Goal: Task Accomplishment & Management: Use online tool/utility

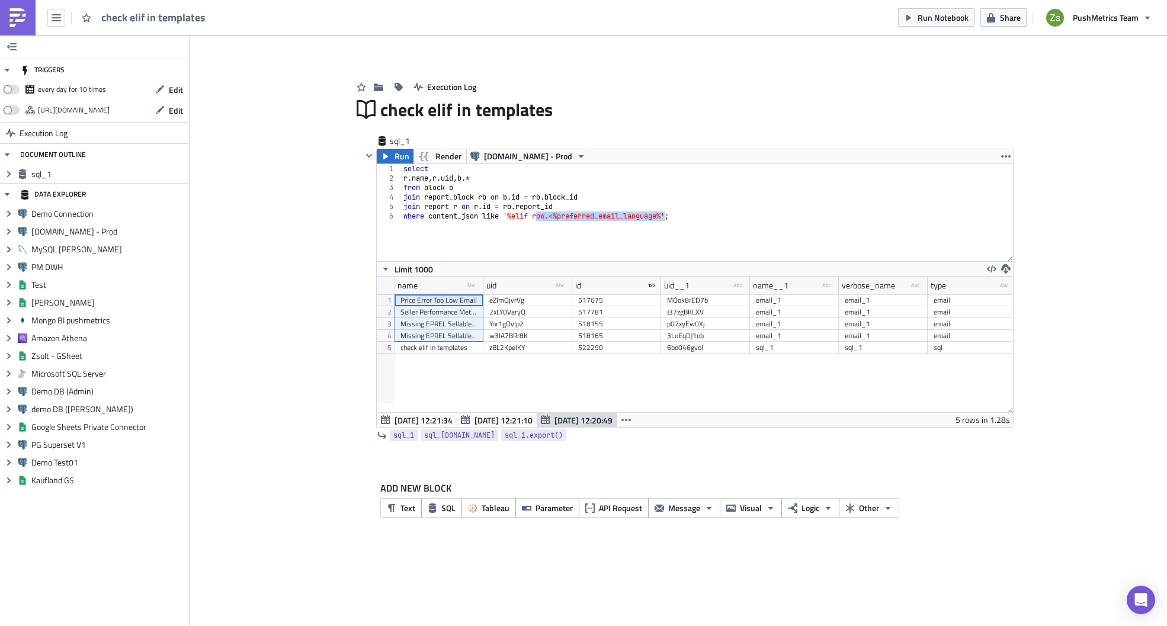
scroll to position [136, 636]
click at [61, 15] on button "button" at bounding box center [56, 18] width 18 height 18
click at [24, 22] on img at bounding box center [17, 17] width 19 height 19
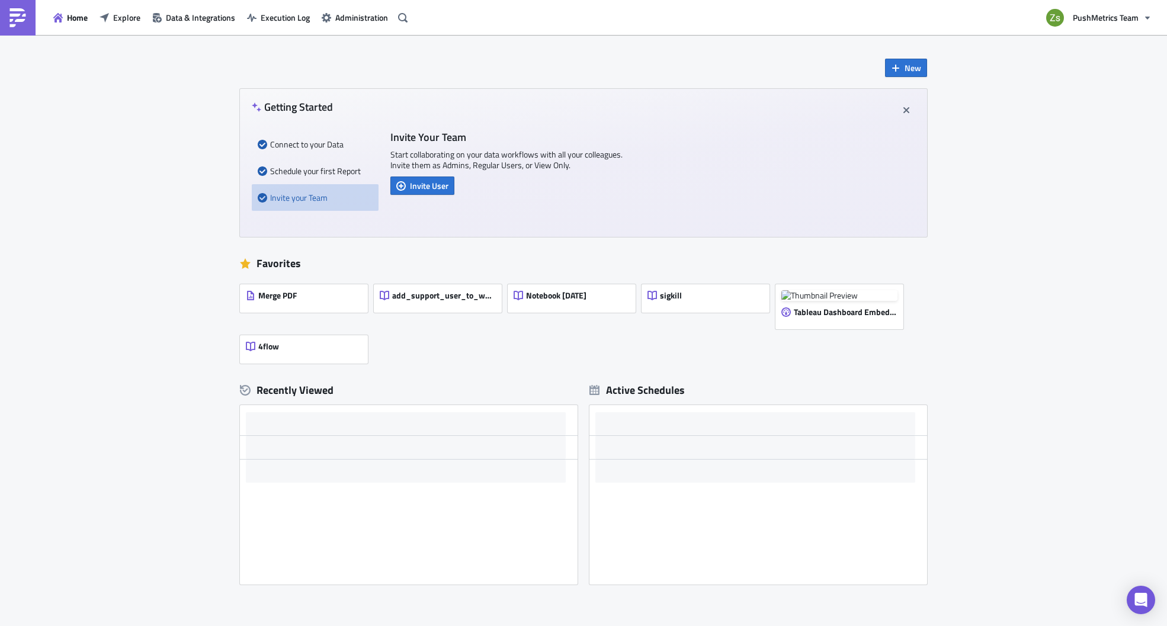
click at [266, 7] on div "Home Explore Data & Integrations Execution Log Administration" at bounding box center [206, 17] width 412 height 35
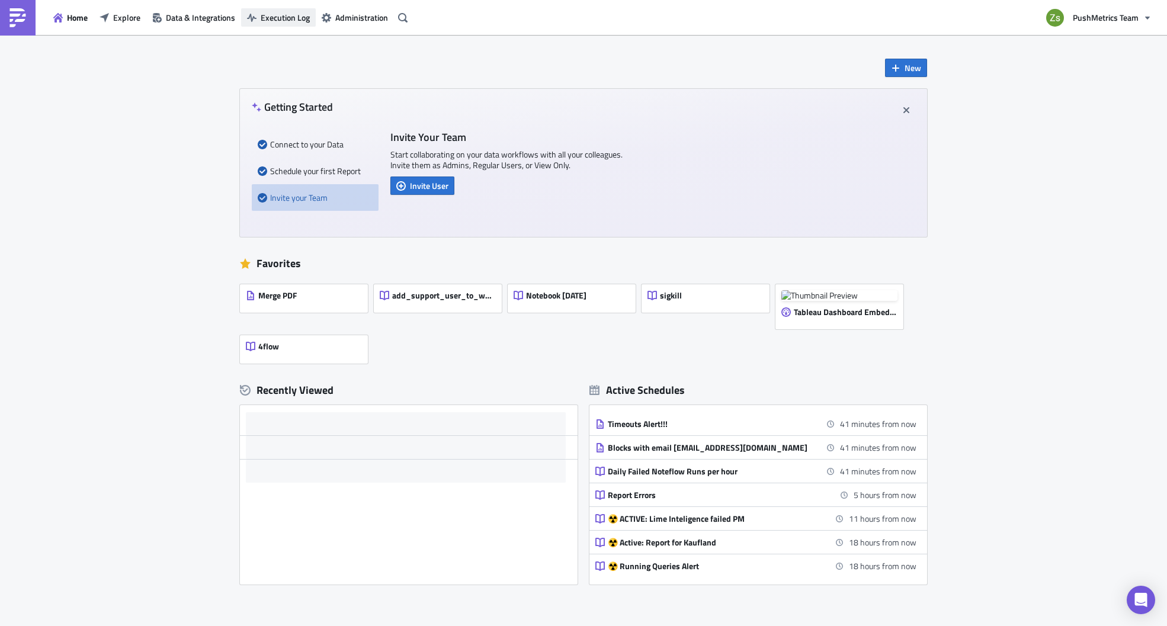
click at [291, 21] on span "Execution Log" at bounding box center [285, 17] width 49 height 12
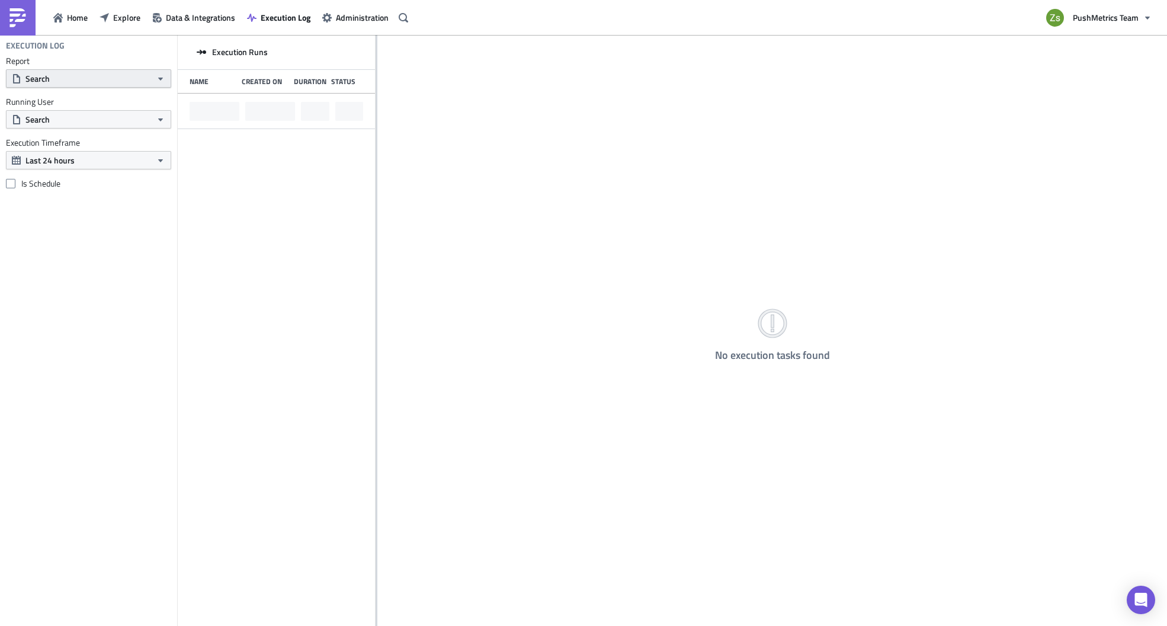
click at [132, 82] on button "Search" at bounding box center [88, 78] width 165 height 18
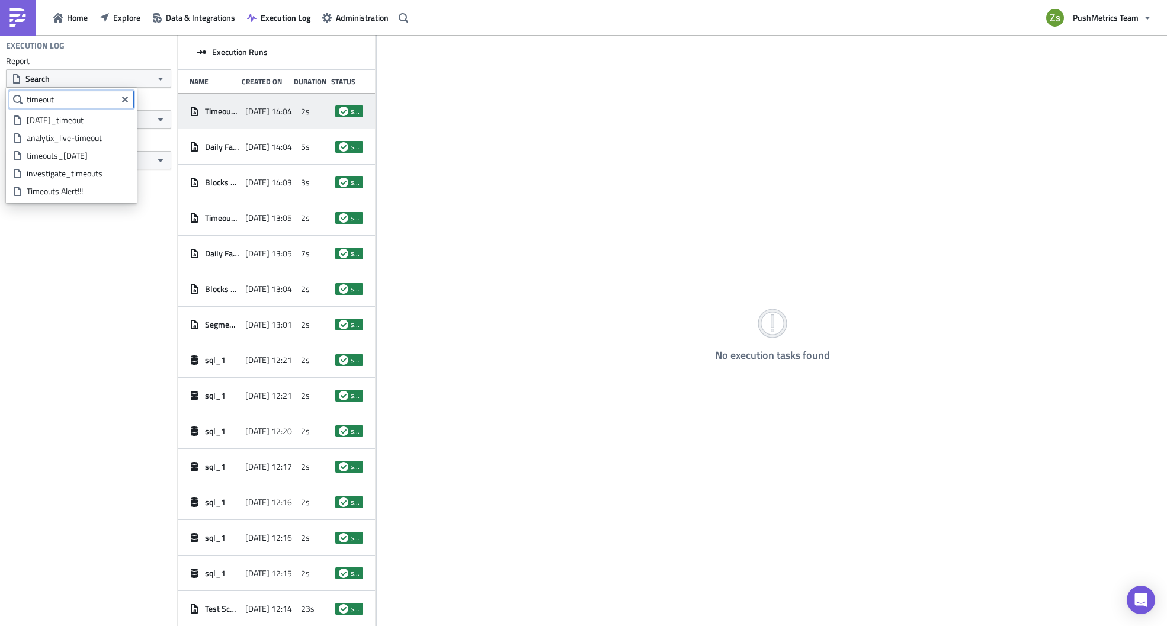
type input "timeout"
click at [218, 113] on span "Timeouts Alert!!!" at bounding box center [222, 111] width 34 height 11
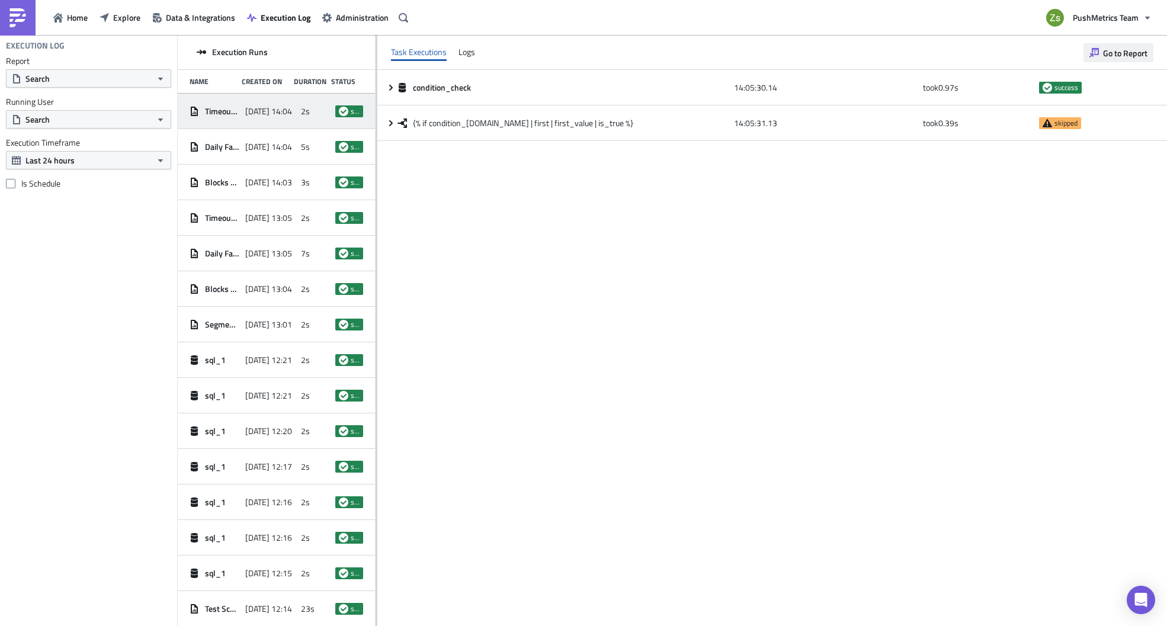
click at [1131, 49] on span "Go to Report" at bounding box center [1125, 53] width 44 height 12
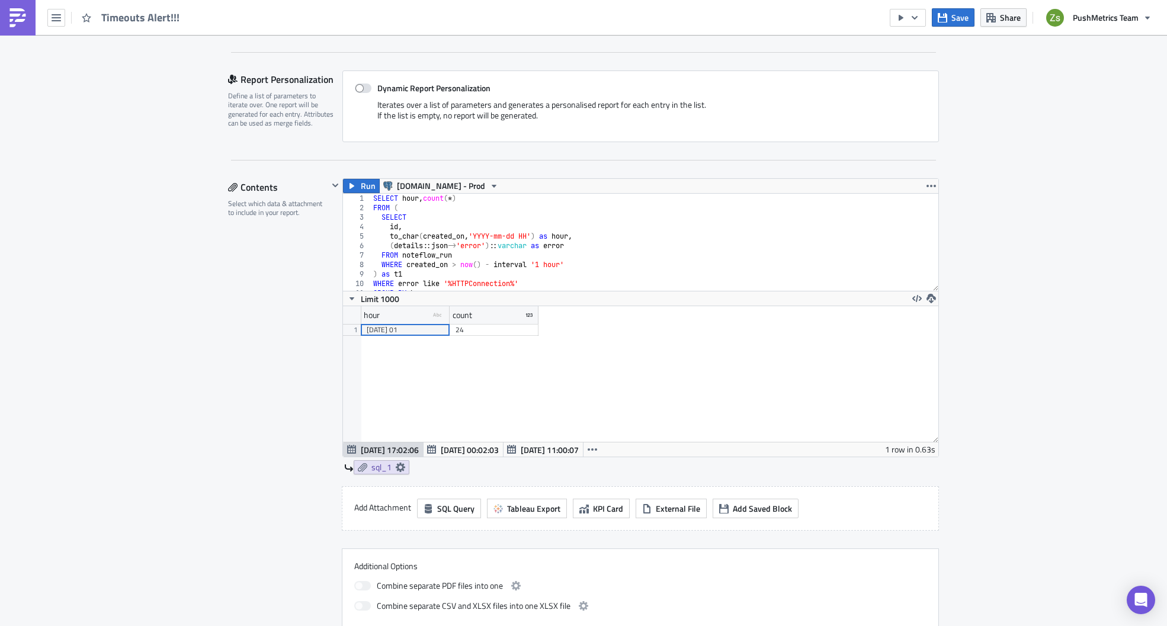
scroll to position [533, 0]
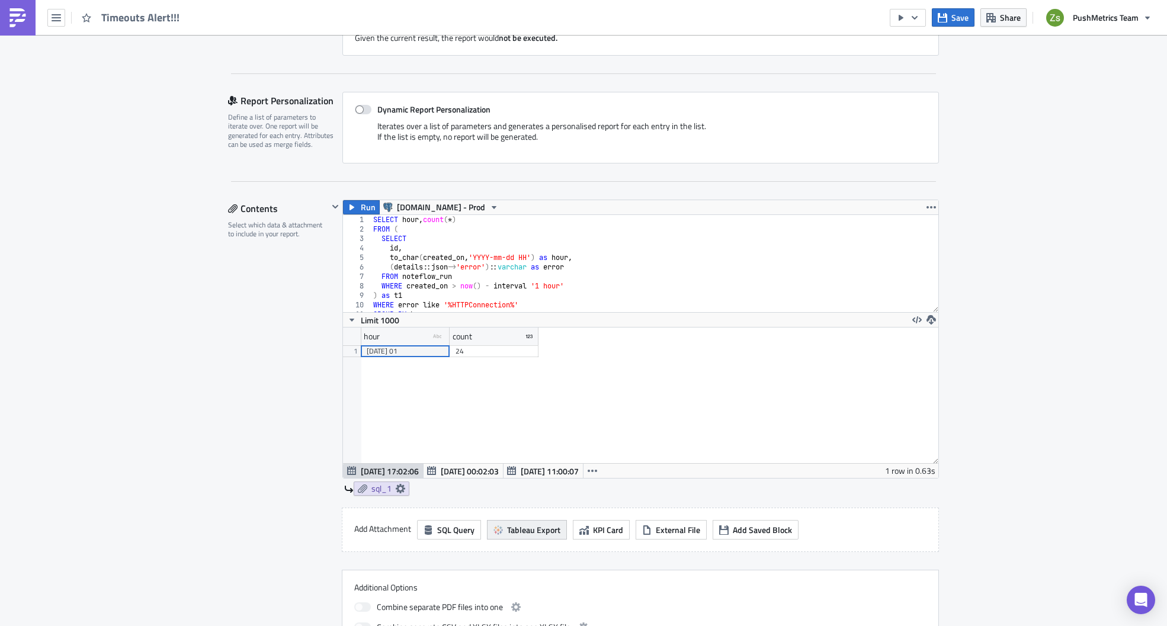
click at [547, 527] on span "Tableau Export" at bounding box center [533, 530] width 53 height 12
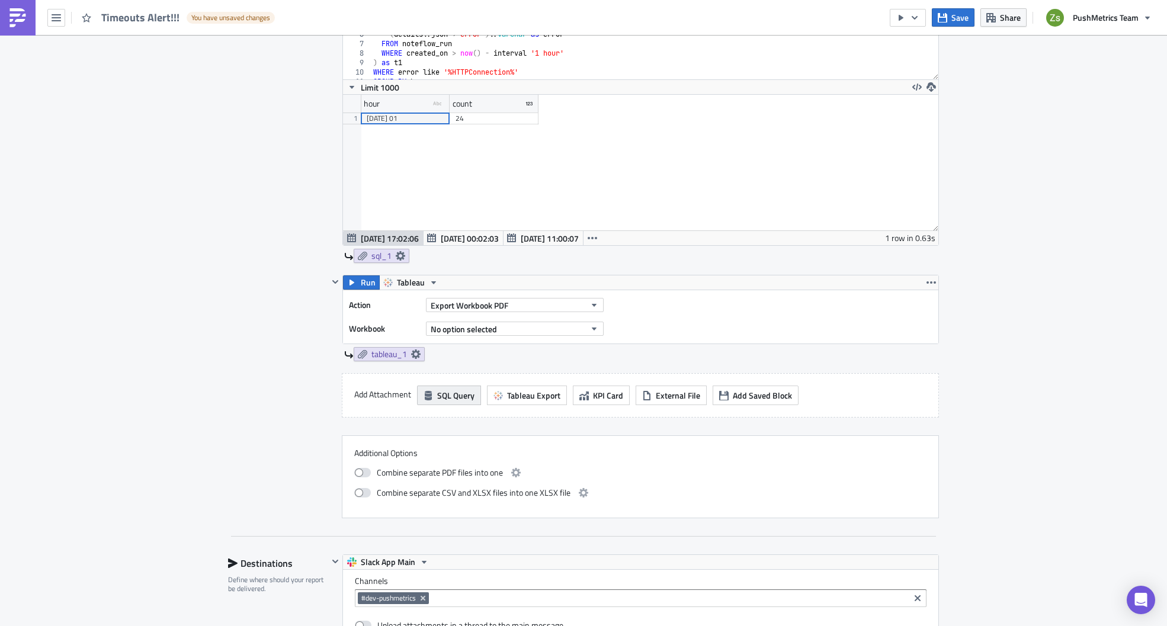
scroll to position [770, 0]
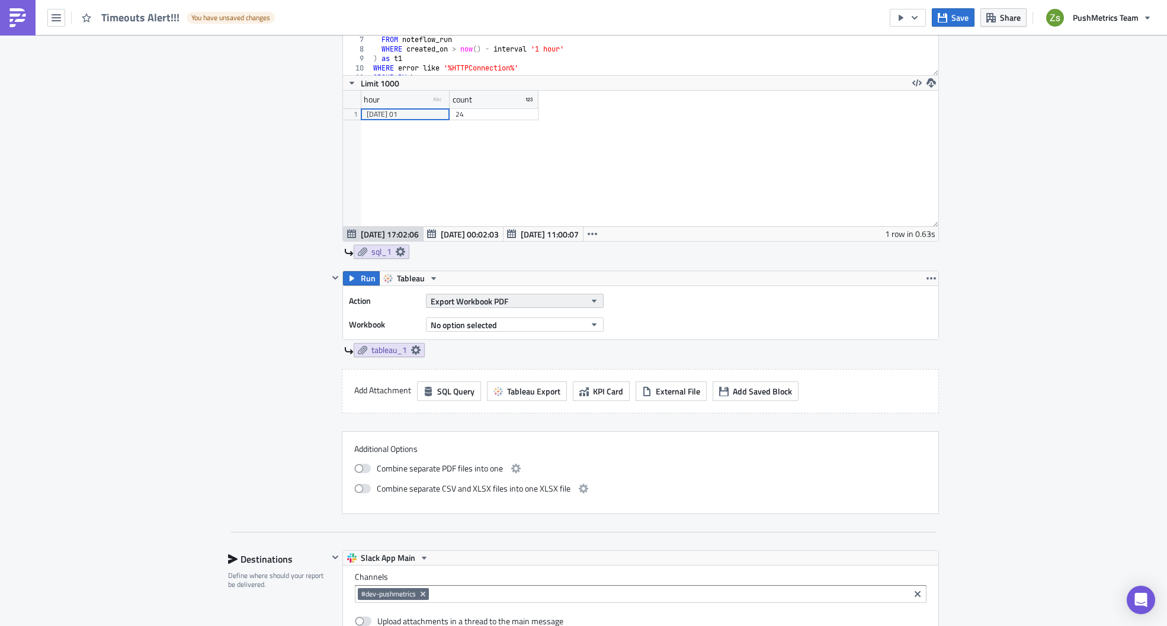
click at [501, 303] on span "Export Workbook PDF" at bounding box center [470, 301] width 78 height 12
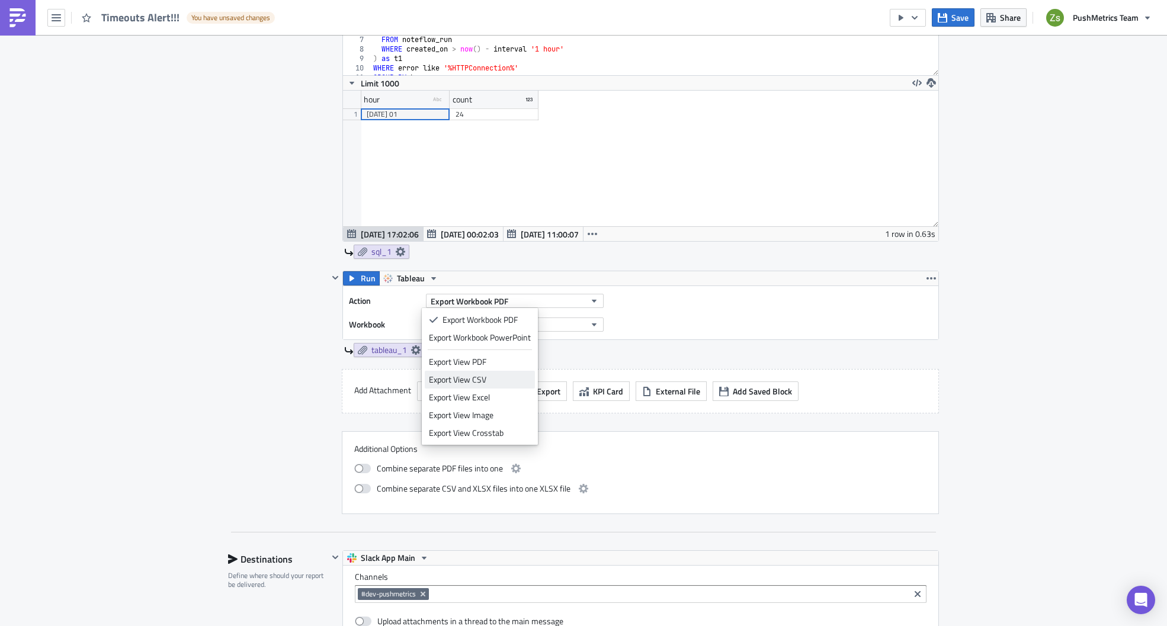
click at [500, 384] on div "Export View CSV" at bounding box center [480, 380] width 102 height 12
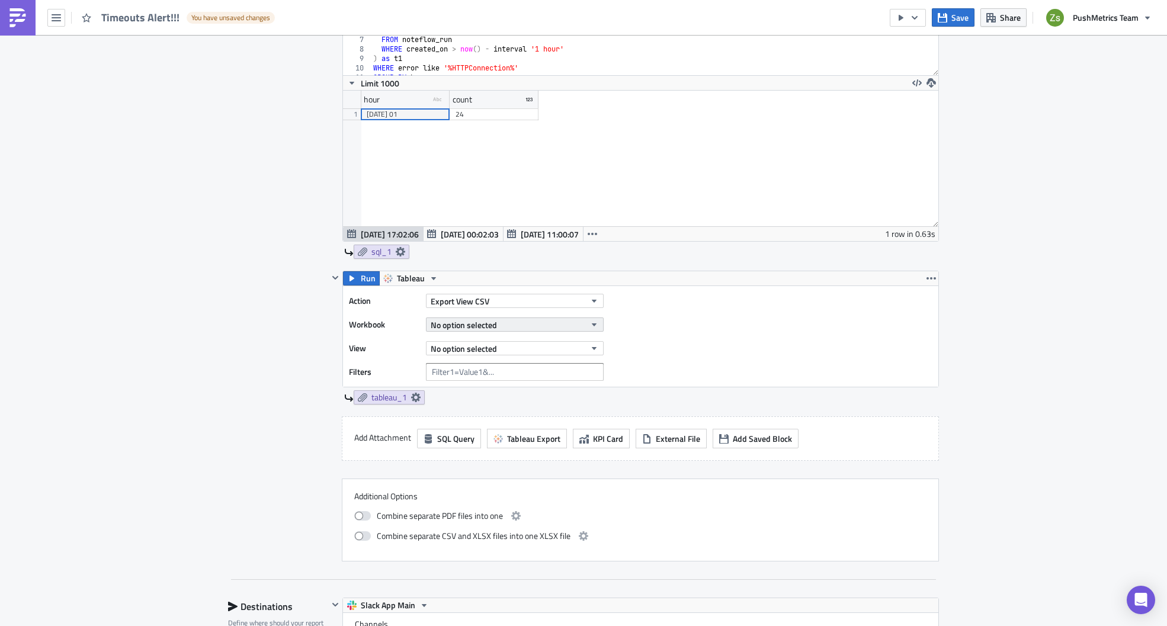
click at [507, 325] on button "No option selected" at bounding box center [515, 325] width 178 height 14
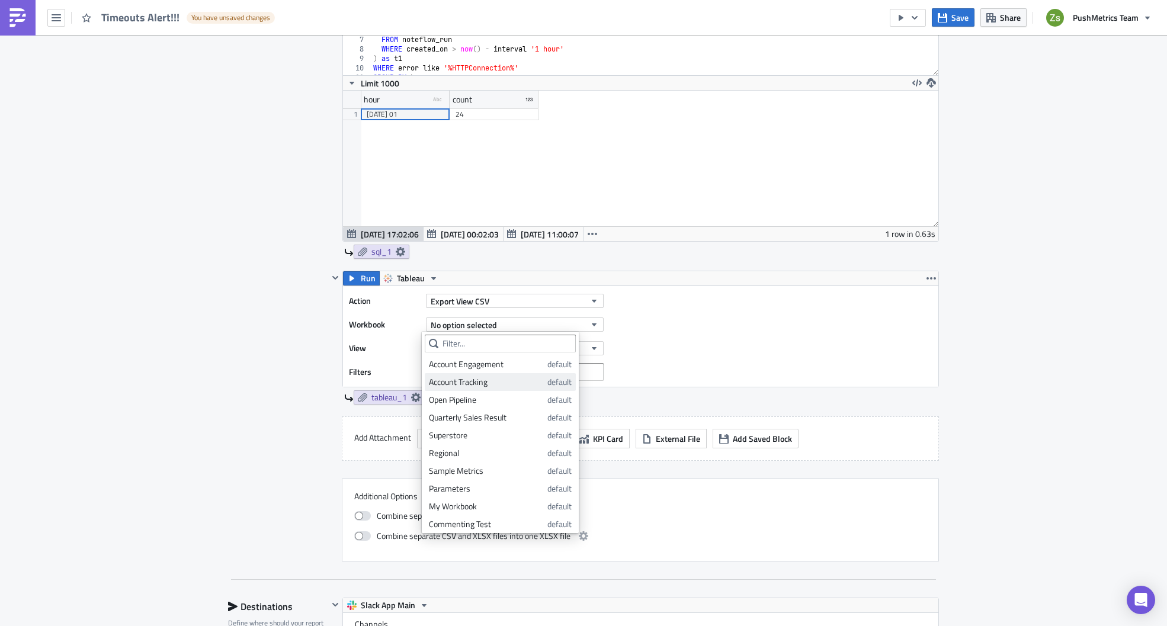
click at [505, 381] on div "Account Tracking" at bounding box center [486, 382] width 114 height 12
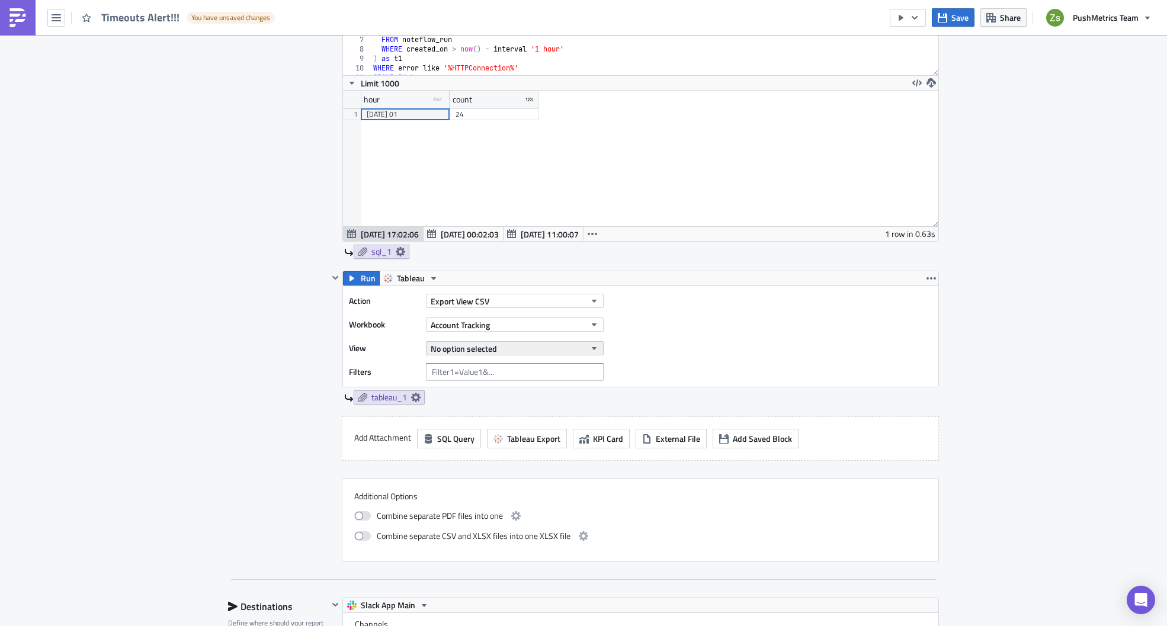
click at [489, 350] on span "No option selected" at bounding box center [464, 348] width 66 height 12
click at [509, 413] on link "Tooltip - Opportunities by Close Date" at bounding box center [492, 406] width 134 height 18
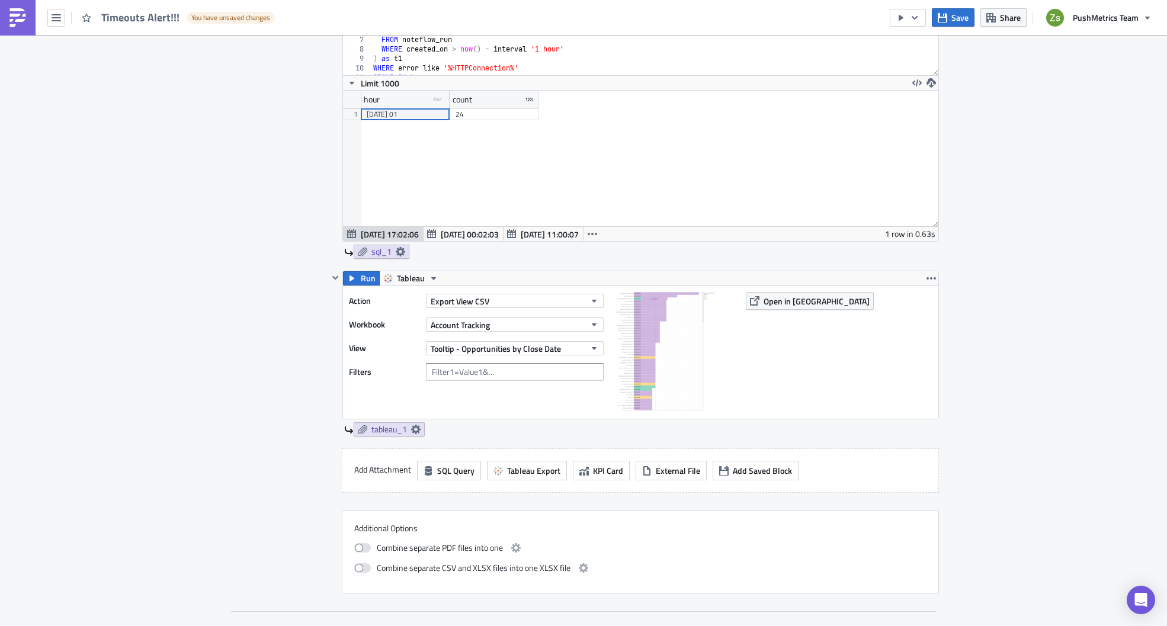
click at [17, 18] on img at bounding box center [17, 17] width 19 height 19
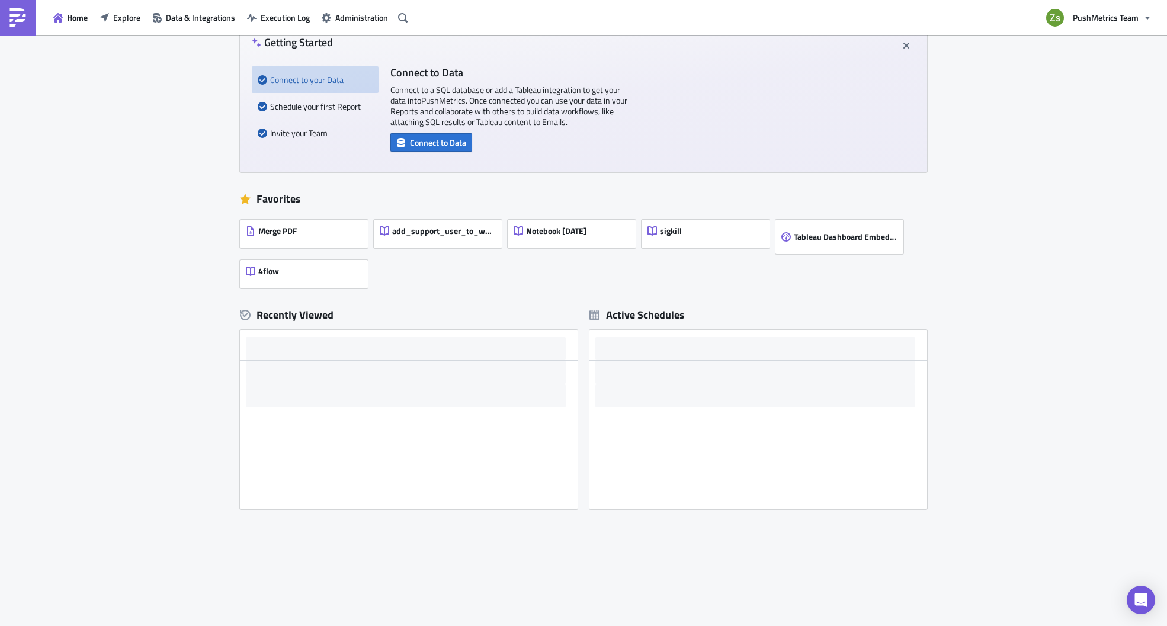
scroll to position [75, 0]
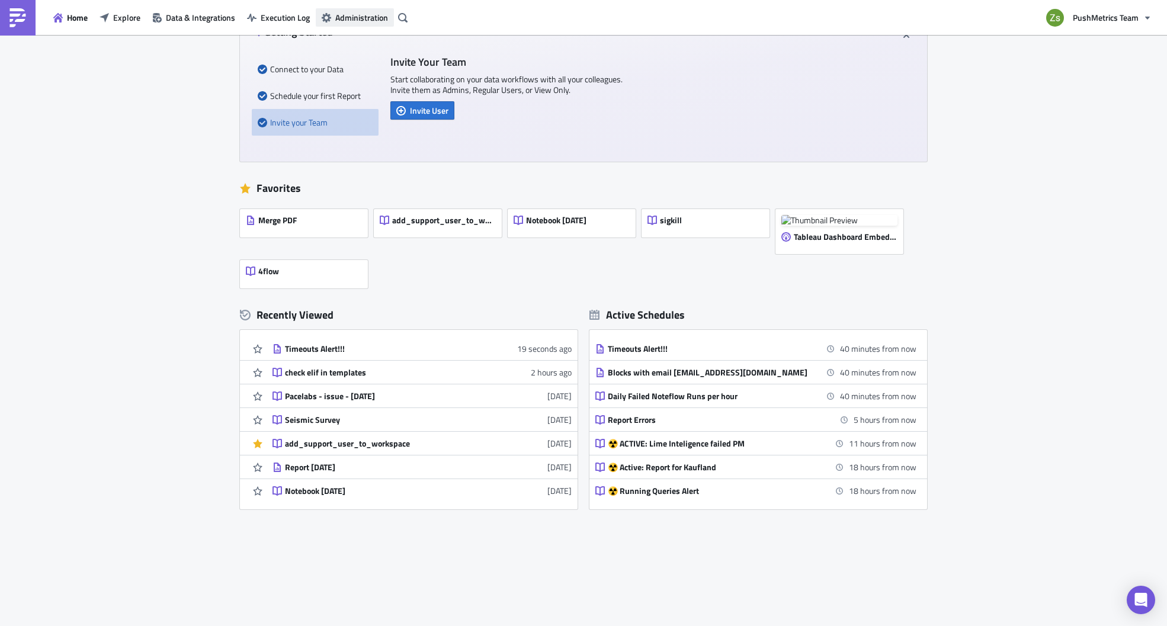
click at [348, 14] on span "Administration" at bounding box center [361, 17] width 53 height 12
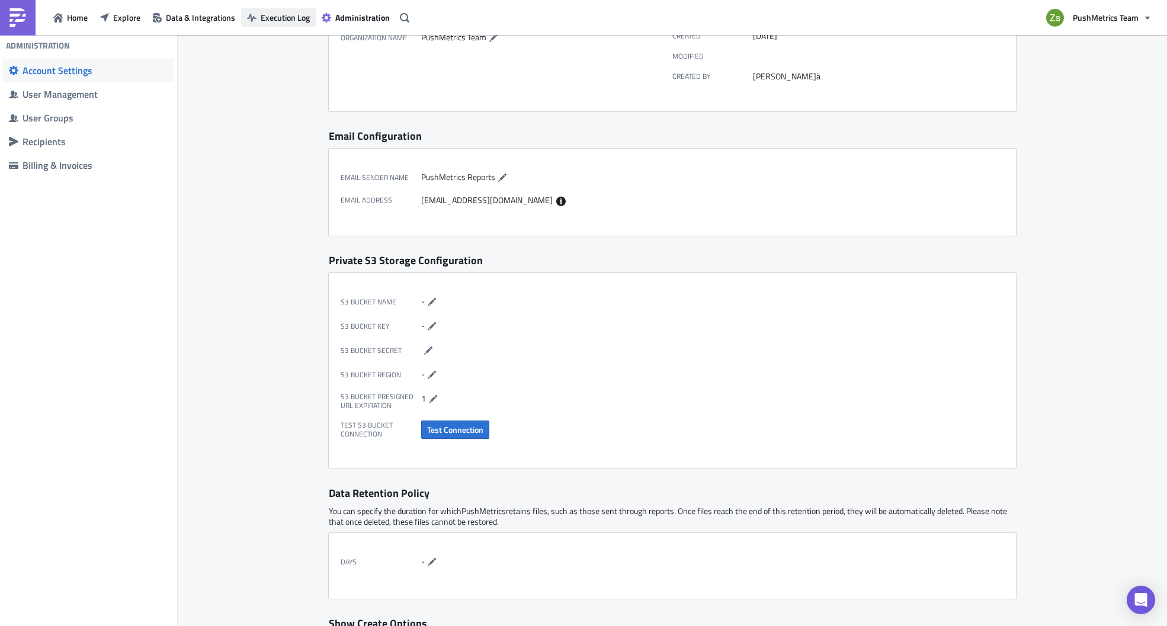
click at [293, 19] on span "Execution Log" at bounding box center [285, 17] width 49 height 12
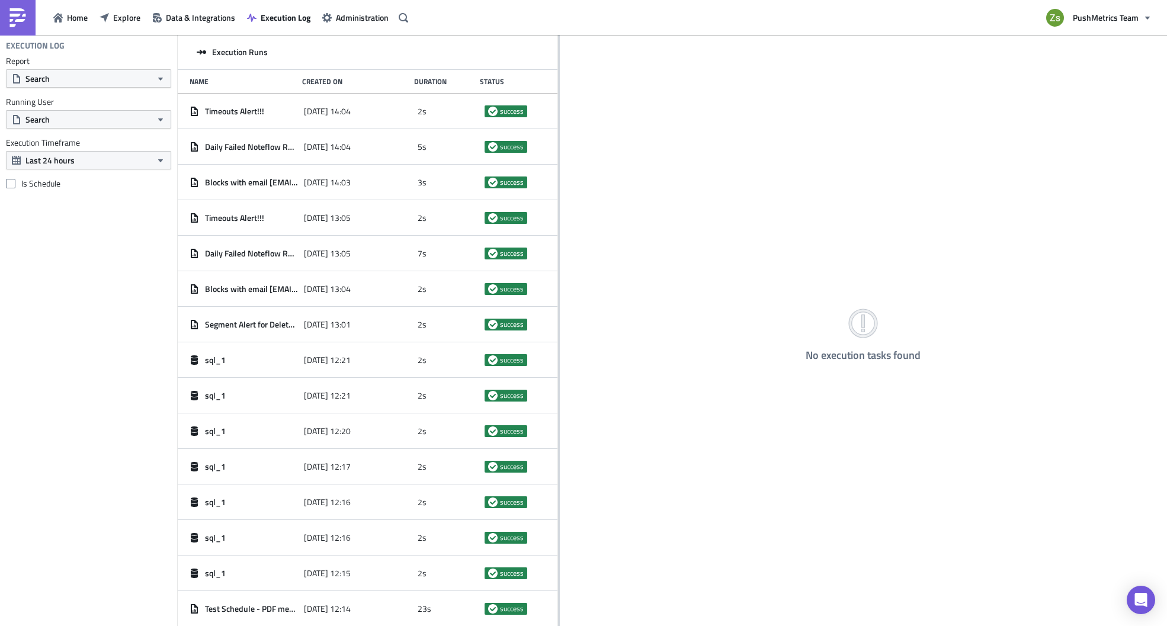
drag, startPoint x: 377, startPoint y: 139, endPoint x: 558, endPoint y: 147, distance: 181.4
click at [558, 147] on div at bounding box center [559, 331] width 2 height 593
click at [89, 81] on button "Search" at bounding box center [88, 78] width 165 height 18
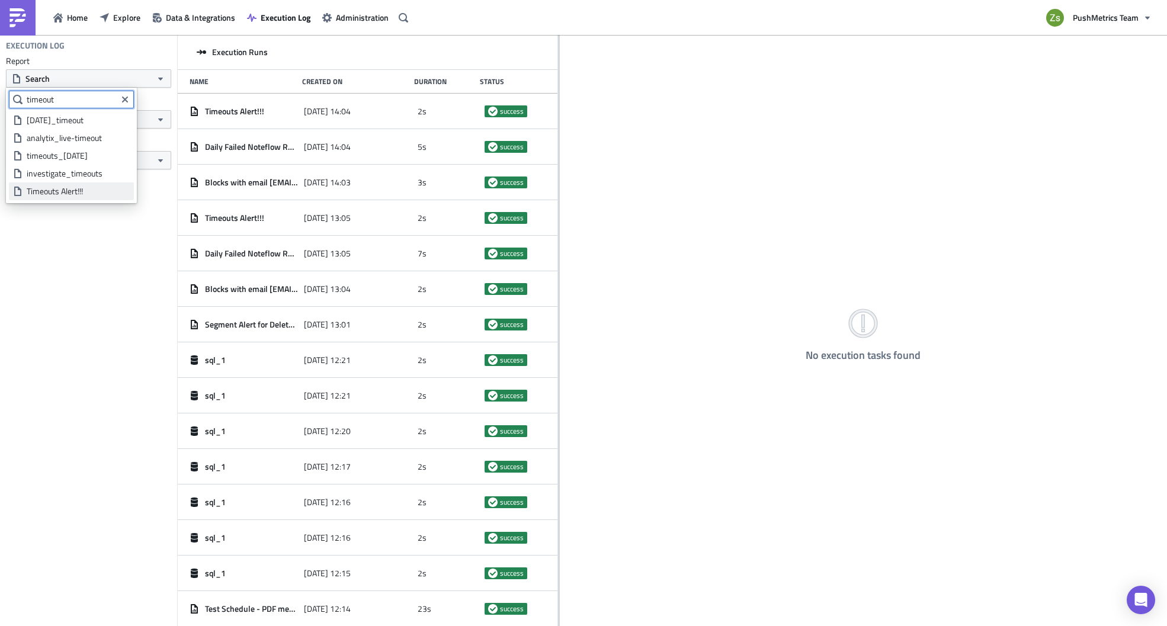
type input "timeout"
click at [86, 190] on div "Timeouts Alert!!!" at bounding box center [78, 191] width 103 height 12
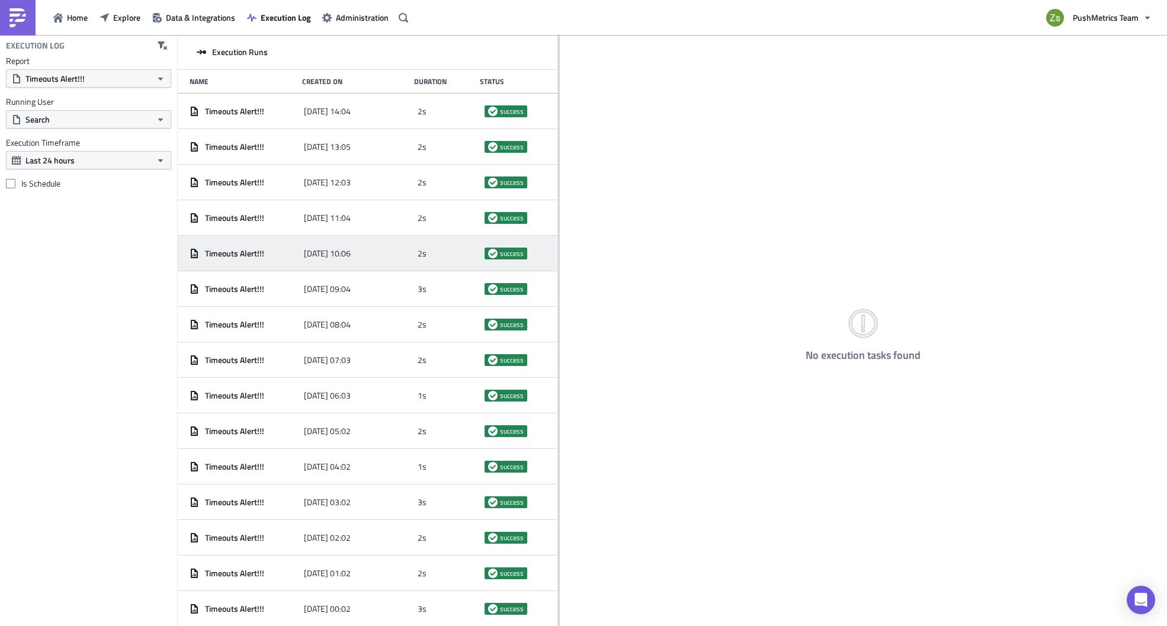
scroll to position [177, 0]
